Goal: Transaction & Acquisition: Subscribe to service/newsletter

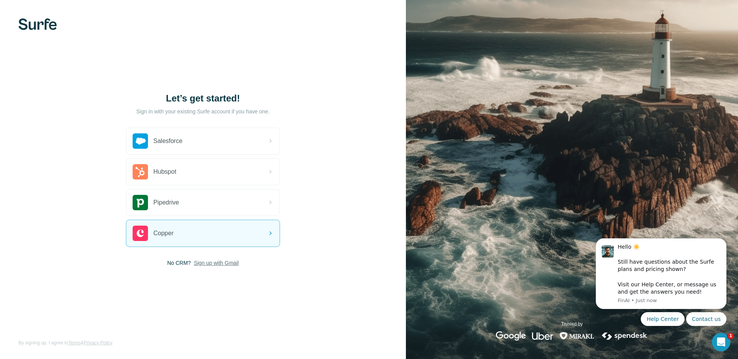
click at [215, 264] on span "Sign up with Gmail" at bounding box center [216, 263] width 45 height 8
click at [71, 13] on div "Let’s get started! Sign in with your existing Surfe account if you have one. Sa…" at bounding box center [203, 179] width 406 height 359
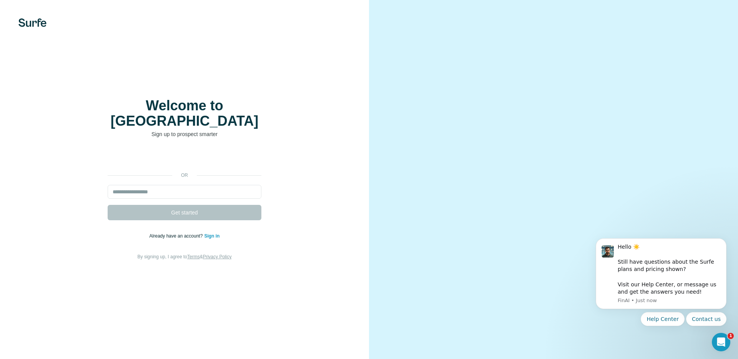
click at [217, 233] on link "Sign in" at bounding box center [211, 235] width 15 height 5
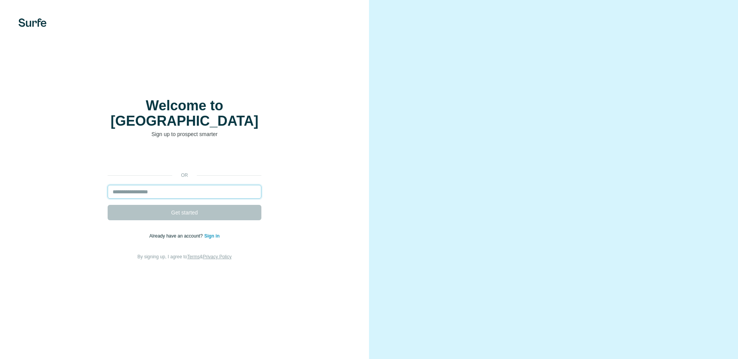
click at [210, 185] on input "email" at bounding box center [185, 192] width 154 height 14
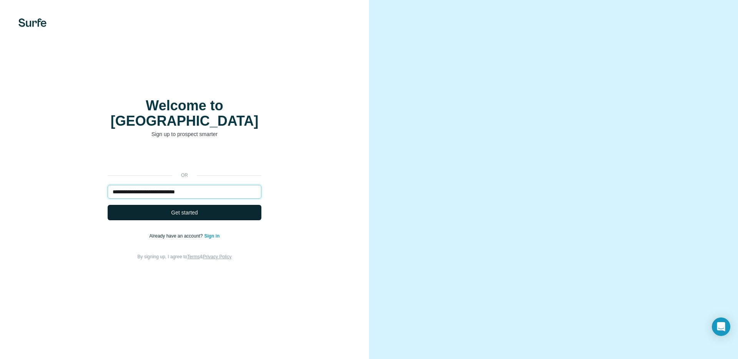
type input "**********"
click at [212, 205] on button "Get started" at bounding box center [185, 212] width 154 height 15
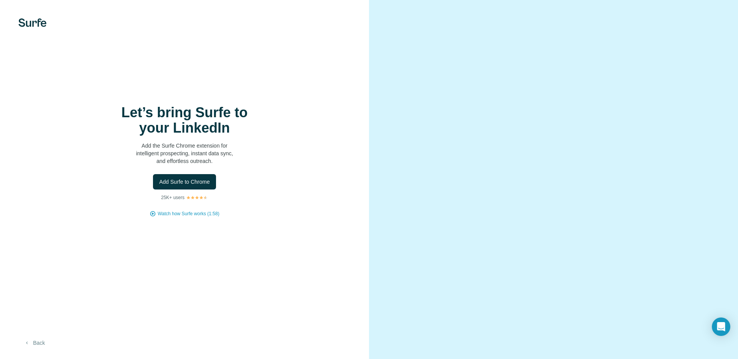
click at [35, 345] on button "Back" at bounding box center [34, 343] width 32 height 14
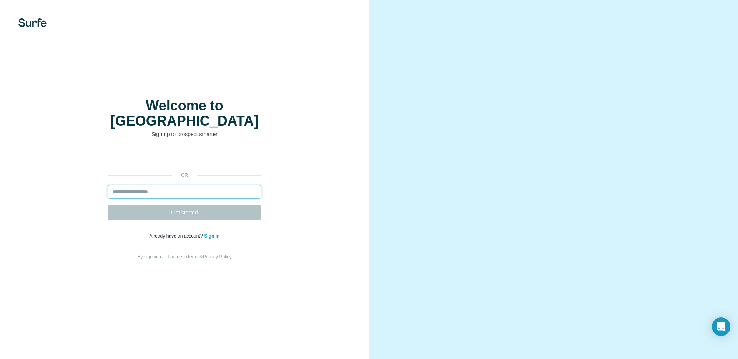
click at [199, 185] on input "email" at bounding box center [185, 192] width 154 height 14
click at [217, 233] on link "Sign in" at bounding box center [211, 235] width 15 height 5
click at [221, 185] on input "email" at bounding box center [185, 192] width 154 height 14
click at [216, 185] on input "email" at bounding box center [185, 192] width 154 height 14
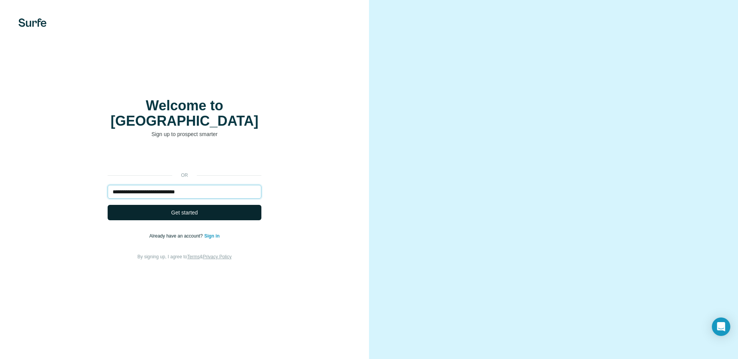
type input "**********"
click at [212, 207] on button "Get started" at bounding box center [185, 212] width 154 height 15
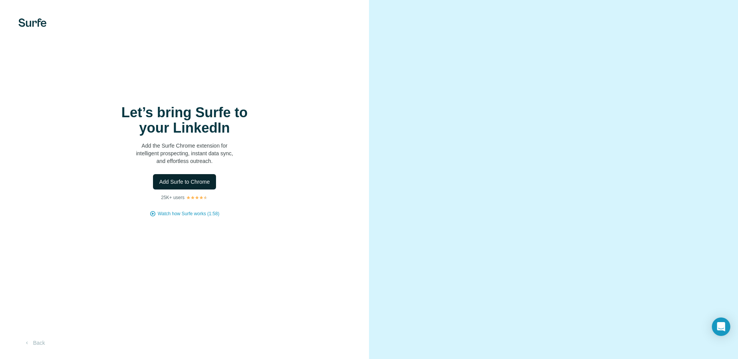
click at [197, 183] on span "Add Surfe to Chrome" at bounding box center [184, 182] width 51 height 8
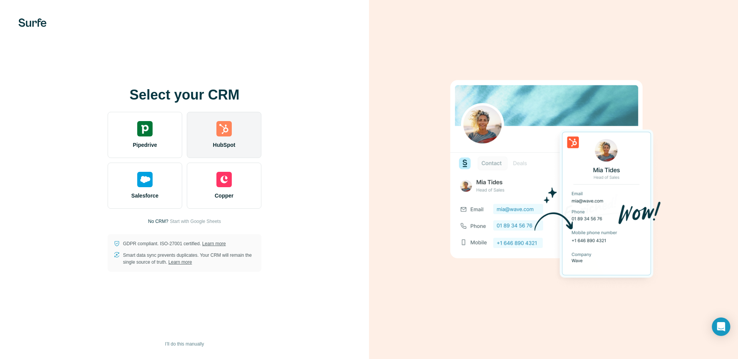
click at [222, 139] on div "HubSpot" at bounding box center [224, 135] width 75 height 46
click at [219, 144] on span "HubSpot" at bounding box center [224, 145] width 22 height 8
click at [241, 133] on div "HubSpot" at bounding box center [224, 135] width 75 height 46
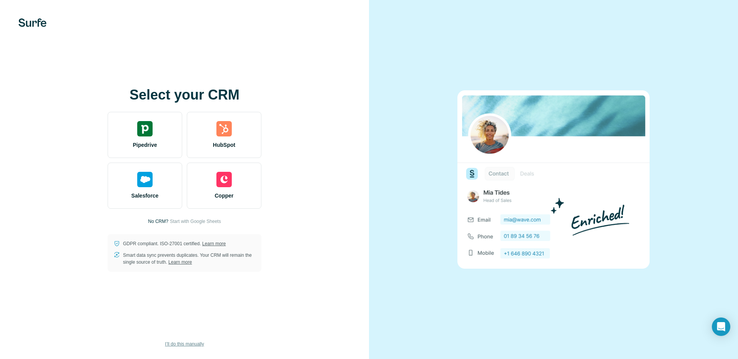
click at [192, 342] on span "I’ll do this manually" at bounding box center [184, 343] width 39 height 7
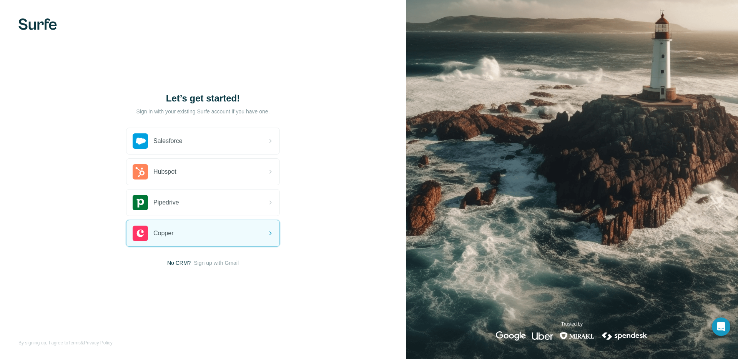
click at [173, 263] on span "No CRM?" at bounding box center [178, 263] width 23 height 8
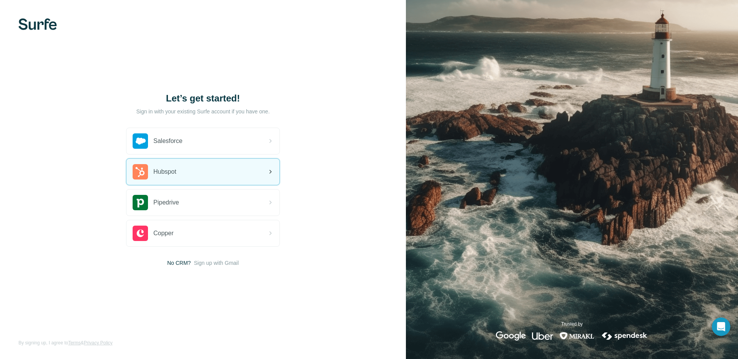
click at [177, 180] on div "Hubspot" at bounding box center [202, 172] width 153 height 26
click at [262, 178] on div "Hubspot" at bounding box center [202, 172] width 153 height 26
click at [163, 165] on div "Hubspot" at bounding box center [155, 171] width 44 height 15
click at [204, 174] on div "Hubspot" at bounding box center [202, 172] width 153 height 26
click at [161, 171] on span "Hubspot" at bounding box center [164, 171] width 23 height 9
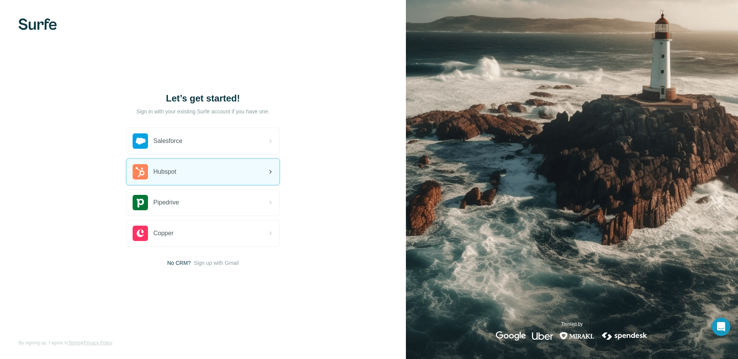
click at [235, 174] on div "Hubspot" at bounding box center [202, 172] width 153 height 26
click at [185, 176] on div "Hubspot" at bounding box center [202, 172] width 153 height 26
drag, startPoint x: 592, startPoint y: 325, endPoint x: 605, endPoint y: 325, distance: 12.7
click at [601, 325] on div "Trusted by" at bounding box center [572, 330] width 332 height 20
click at [606, 325] on div "Trusted by" at bounding box center [572, 330] width 332 height 20
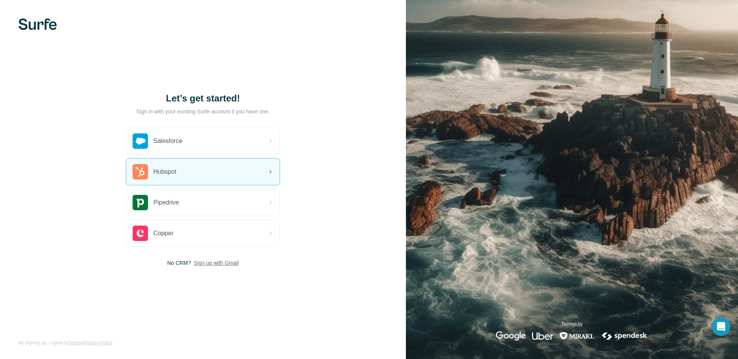
click at [221, 259] on span "Sign up with Gmail" at bounding box center [216, 263] width 45 height 8
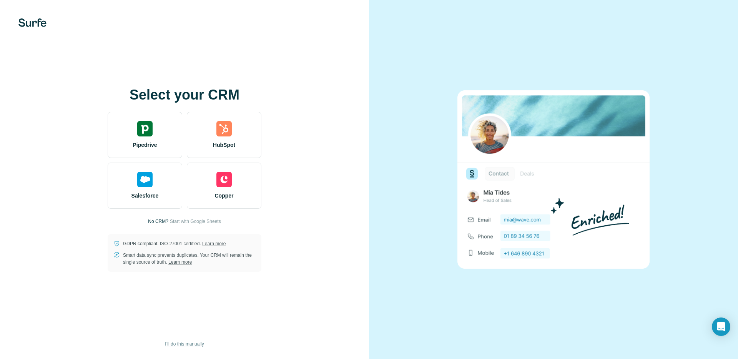
click at [192, 343] on span "I’ll do this manually" at bounding box center [184, 343] width 39 height 7
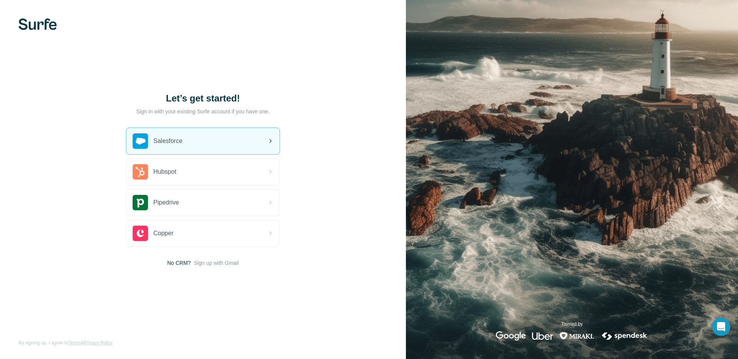
click at [241, 148] on div "Salesforce" at bounding box center [202, 141] width 153 height 26
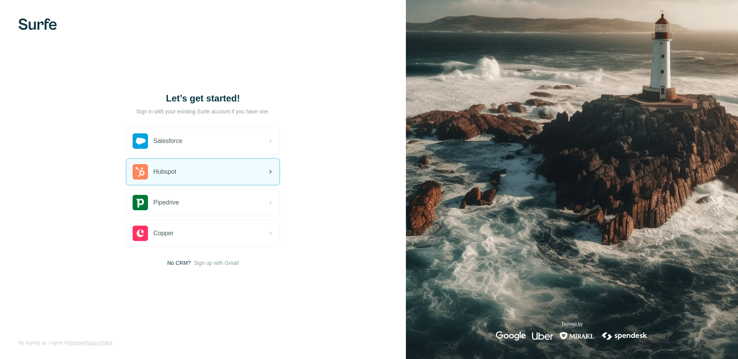
click at [229, 171] on div "Hubspot" at bounding box center [202, 172] width 153 height 26
click at [152, 171] on div "Hubspot" at bounding box center [155, 171] width 44 height 15
click at [186, 174] on div "Hubspot" at bounding box center [202, 172] width 153 height 26
drag, startPoint x: 219, startPoint y: 151, endPoint x: 224, endPoint y: 171, distance: 20.5
click at [224, 171] on div "Salesforce Hubspot Pipedrive Copper" at bounding box center [203, 187] width 154 height 119
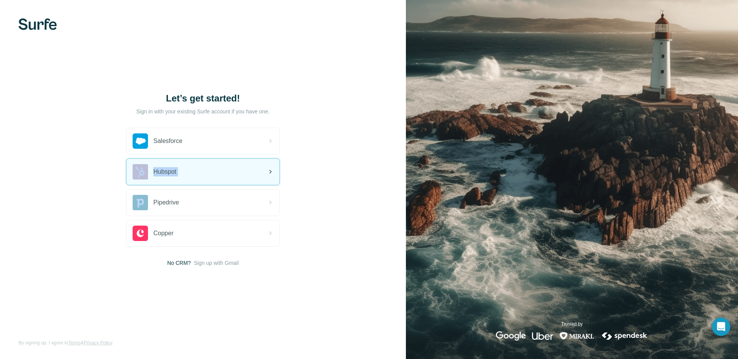
click at [224, 171] on div "Hubspot" at bounding box center [202, 172] width 153 height 26
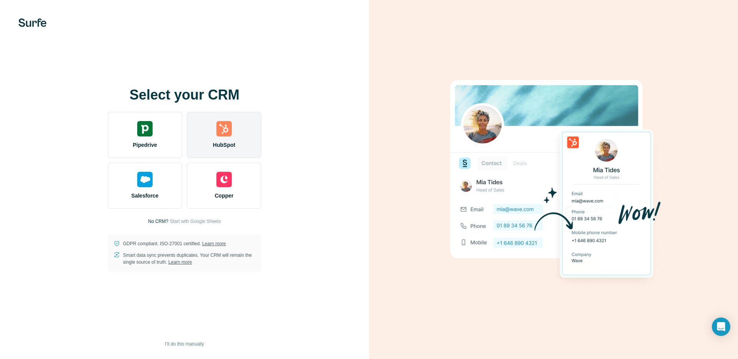
click at [221, 121] on img at bounding box center [223, 128] width 15 height 15
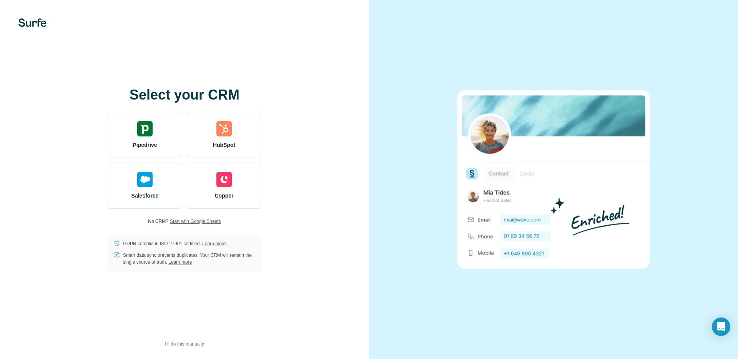
click at [184, 222] on span "Start with Google Sheets" at bounding box center [195, 221] width 51 height 7
click at [198, 340] on button "I’ll do this manually" at bounding box center [184, 344] width 50 height 12
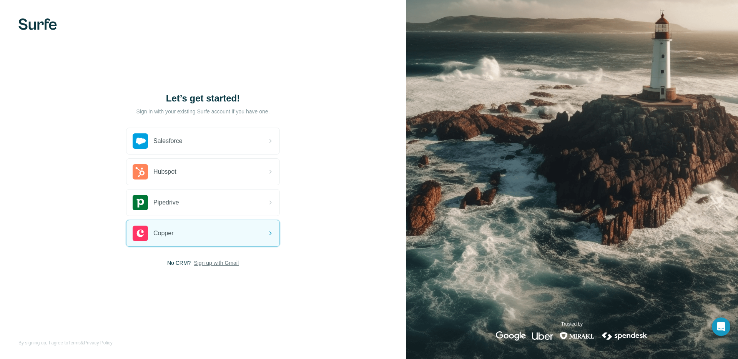
click at [215, 263] on span "Sign up with Gmail" at bounding box center [216, 263] width 45 height 8
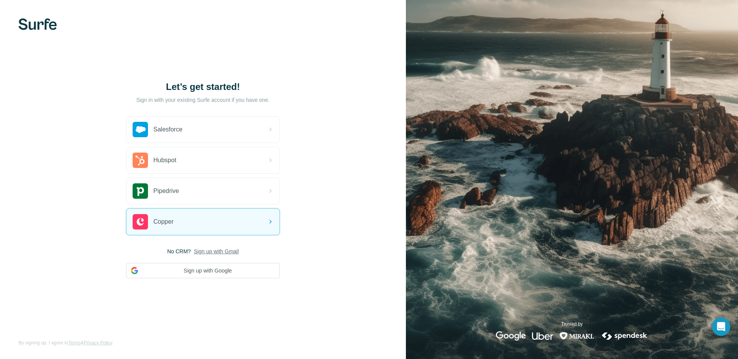
click at [177, 252] on span "No CRM?" at bounding box center [178, 251] width 23 height 8
